Goal: Task Accomplishment & Management: Manage account settings

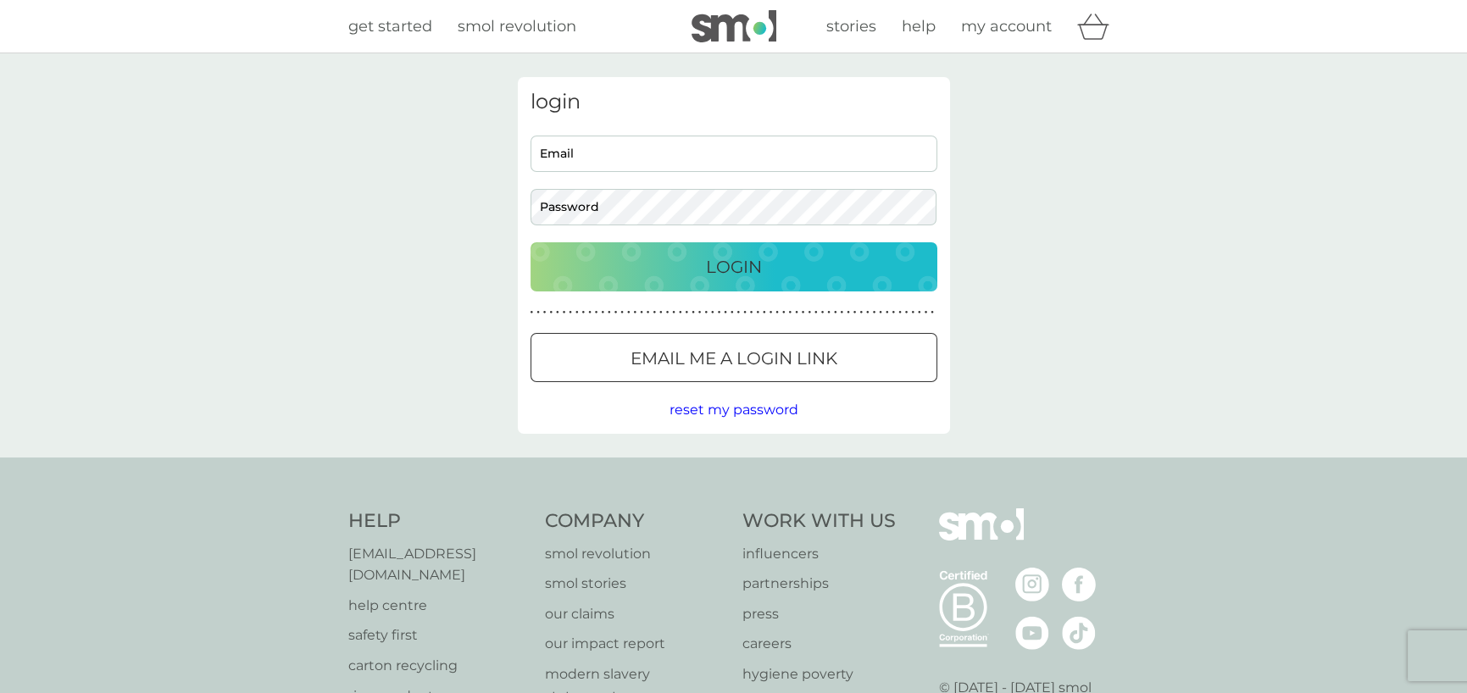
type input "[EMAIL_ADDRESS][DOMAIN_NAME]"
click at [648, 269] on div "Login" at bounding box center [734, 266] width 373 height 27
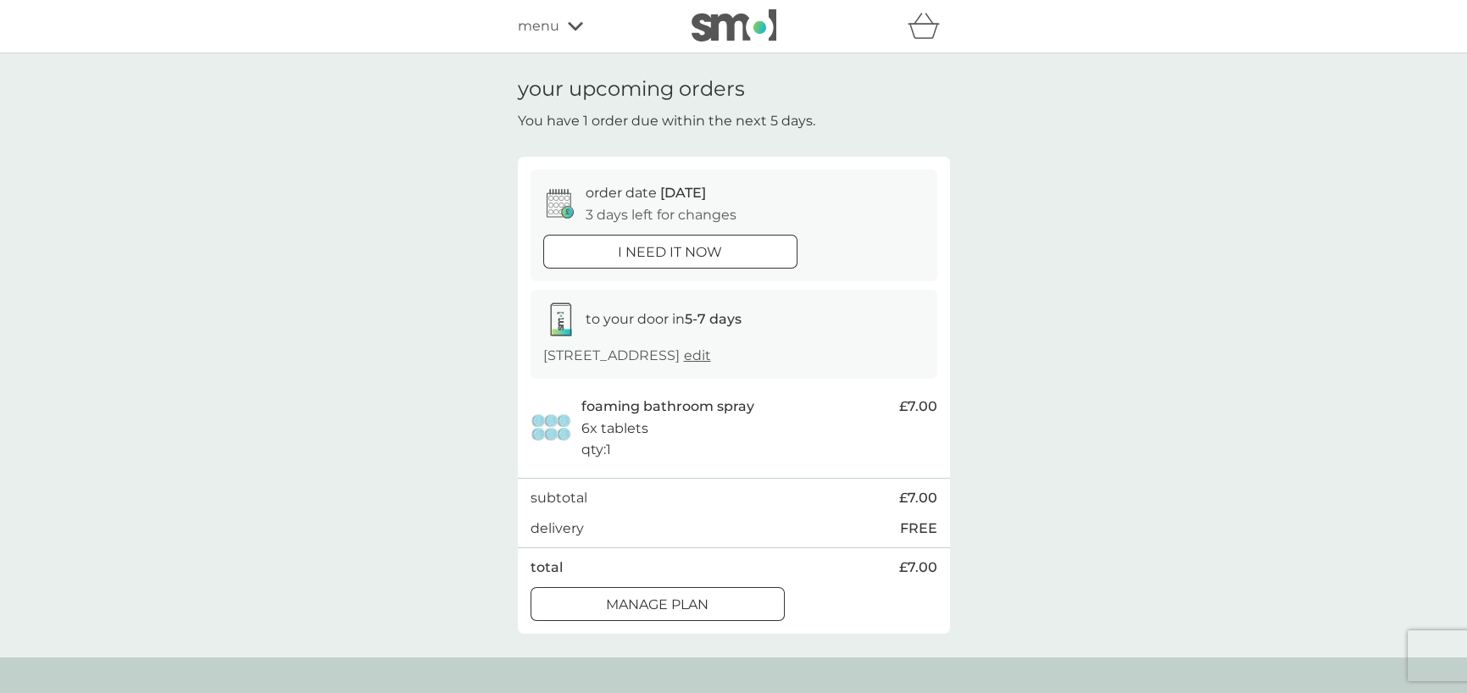
click at [663, 602] on div at bounding box center [657, 605] width 61 height 18
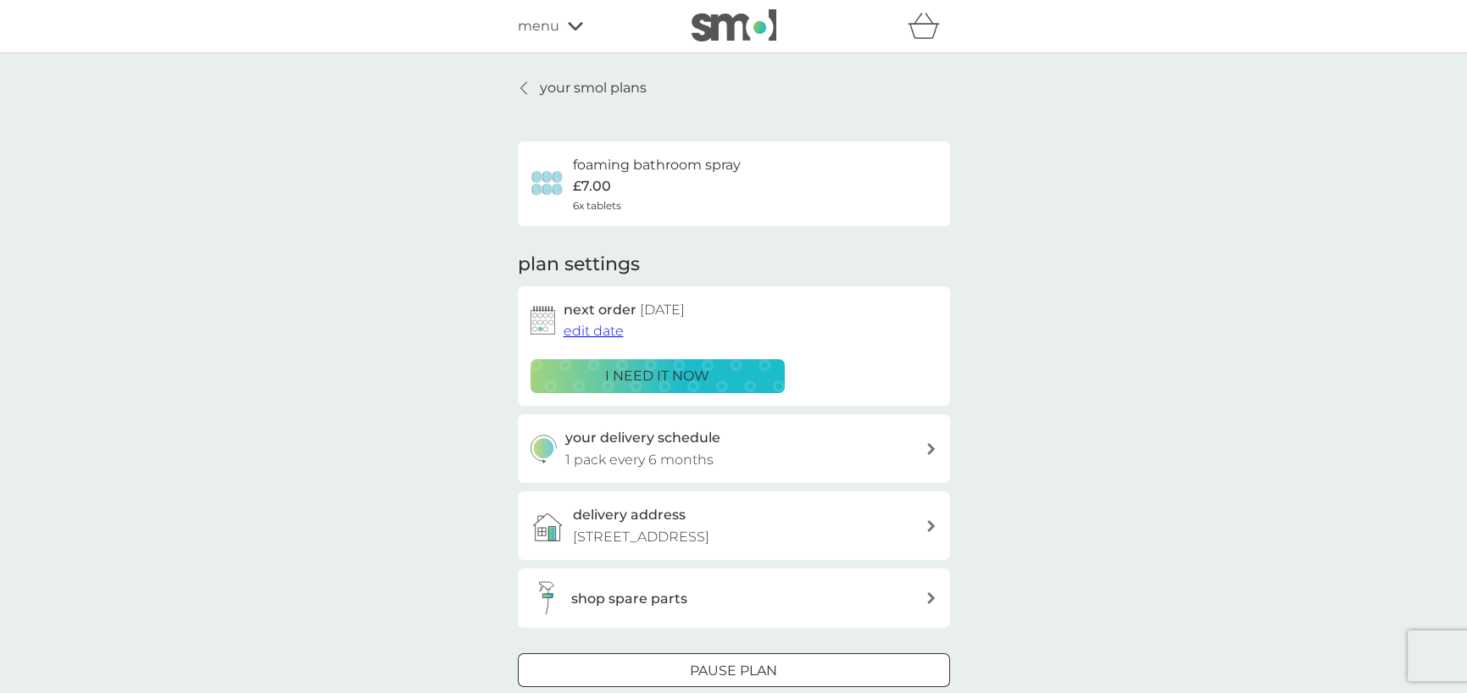
click at [702, 449] on p "1 pack every 6 months" at bounding box center [639, 460] width 148 height 22
select select "6"
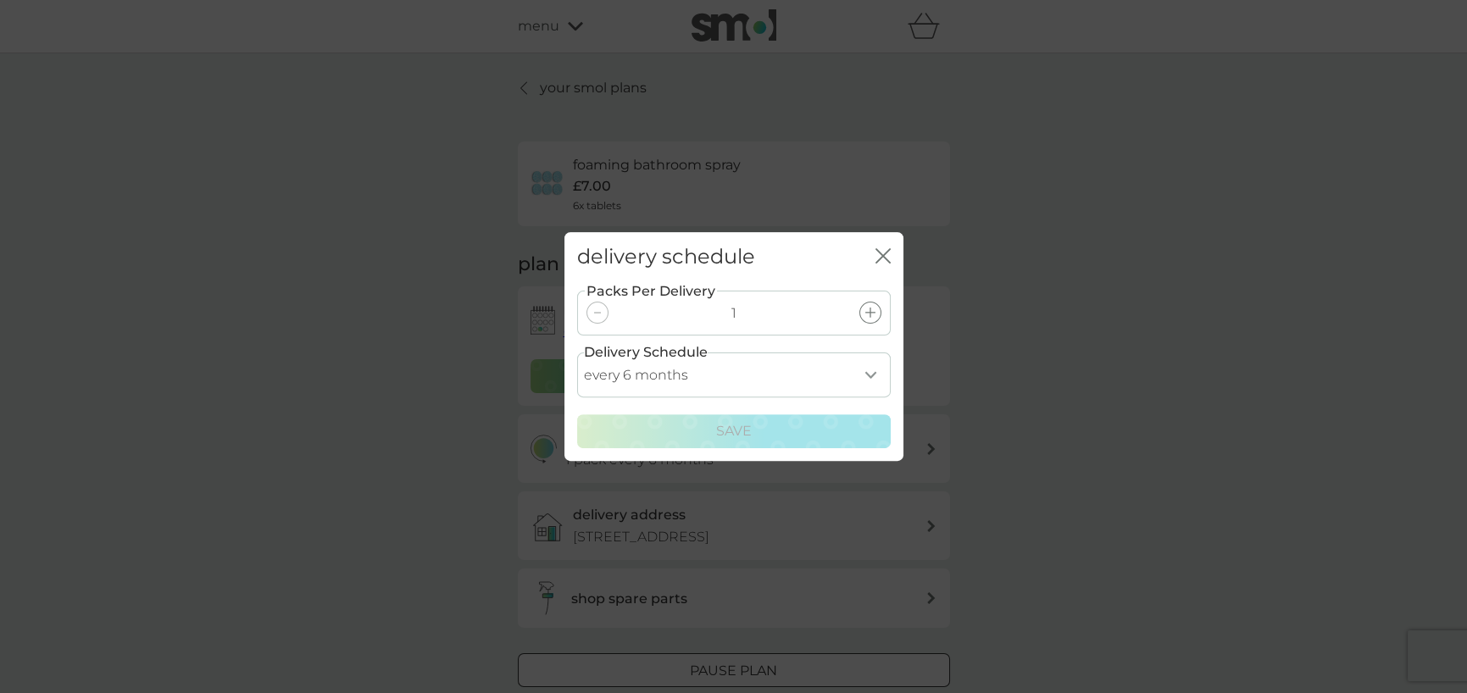
click at [890, 258] on icon "close" at bounding box center [883, 255] width 15 height 15
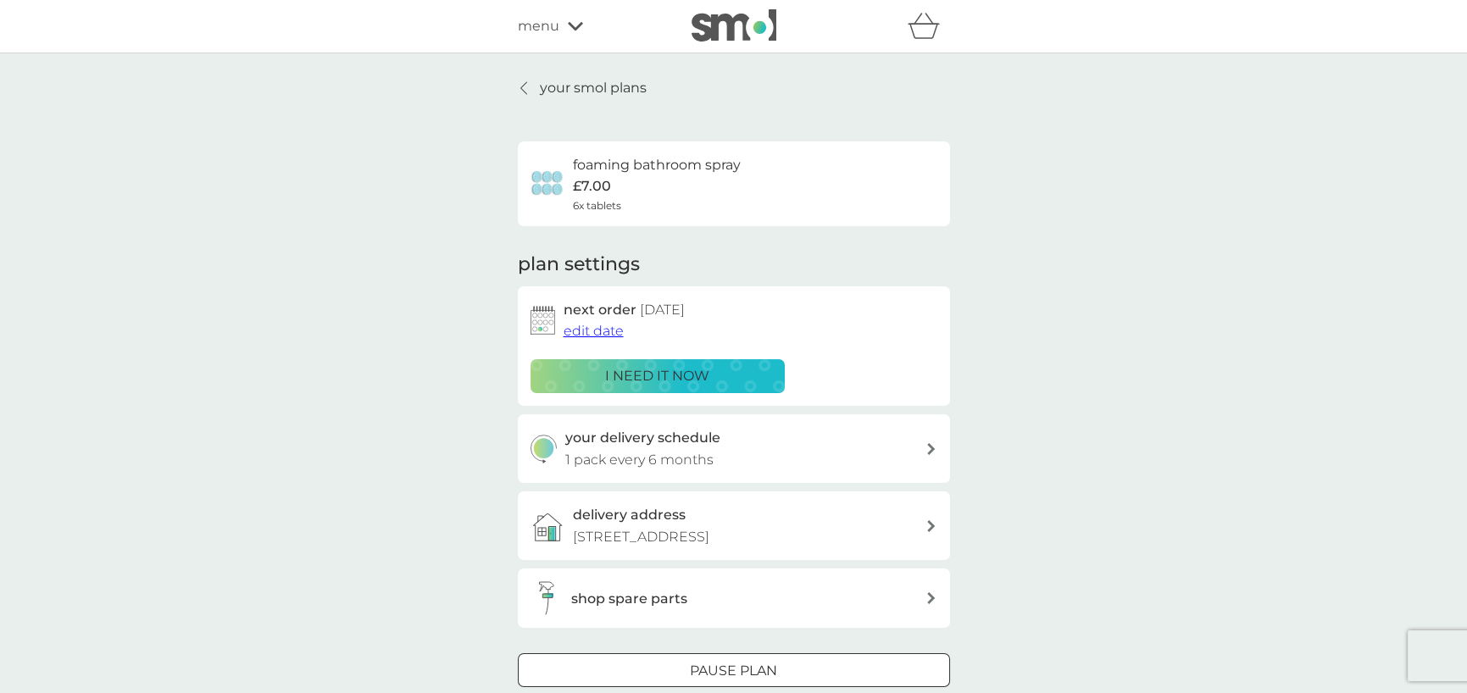
click at [674, 677] on div "Pause plan" at bounding box center [734, 671] width 431 height 22
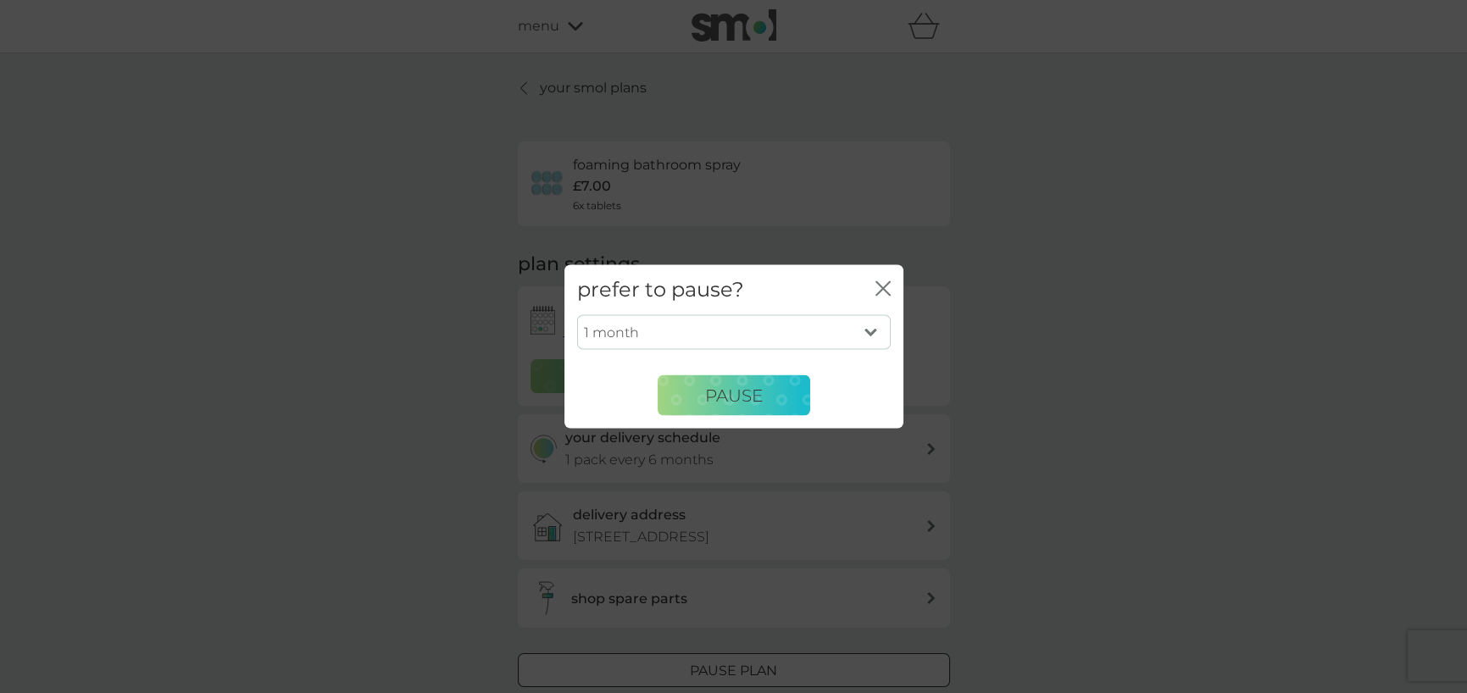
click at [871, 330] on select "1 month 2 months 3 months 4 months 5 months 6 months" at bounding box center [734, 332] width 314 height 36
select select "6"
click at [577, 314] on select "1 month 2 months 3 months 4 months 5 months 6 months" at bounding box center [734, 332] width 314 height 36
click at [754, 402] on span "Pause" at bounding box center [734, 395] width 58 height 20
